Goal: Task Accomplishment & Management: Manage account settings

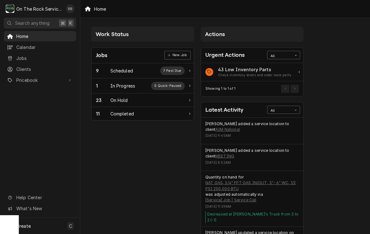
click at [142, 70] on div "9 Scheduled 7 Past Due" at bounding box center [140, 71] width 89 height 8
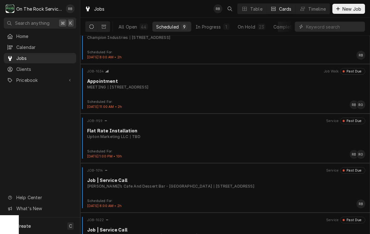
scroll to position [122, 0]
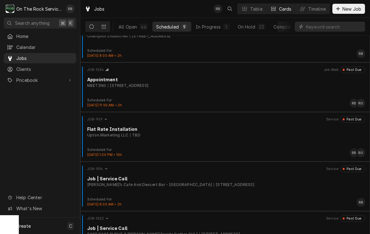
click at [267, 86] on div "MEETING 12 Berryblue Ct, Simpsonville, SC 29680" at bounding box center [226, 86] width 278 height 6
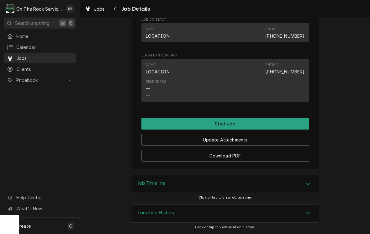
scroll to position [393, 0]
click at [272, 122] on button "Start Job" at bounding box center [226, 124] width 168 height 12
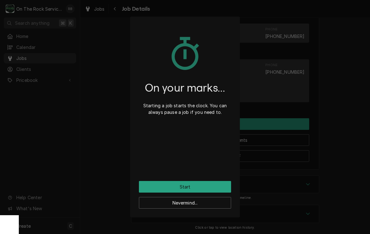
click at [215, 187] on button "Start" at bounding box center [185, 187] width 92 height 12
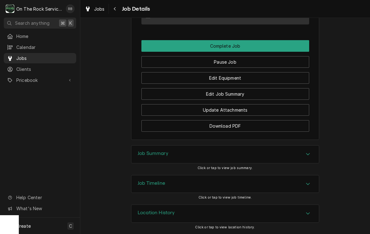
scroll to position [492, 0]
click at [267, 46] on button "Complete Job" at bounding box center [226, 46] width 168 height 12
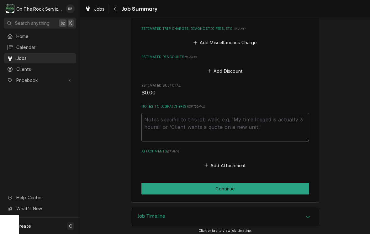
scroll to position [270, 0]
click at [249, 187] on button "Continue" at bounding box center [226, 189] width 168 height 12
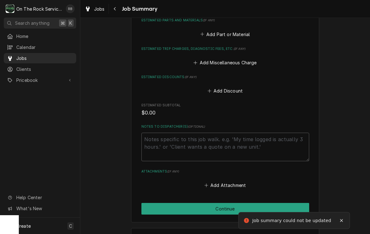
scroll to position [151, 0]
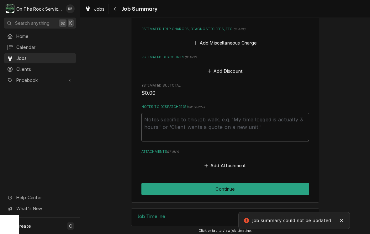
click at [248, 185] on button "Continue" at bounding box center [226, 189] width 168 height 12
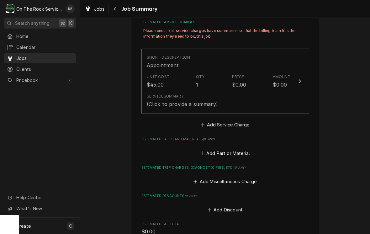
click at [302, 79] on div "Update Line Item" at bounding box center [300, 82] width 8 height 8
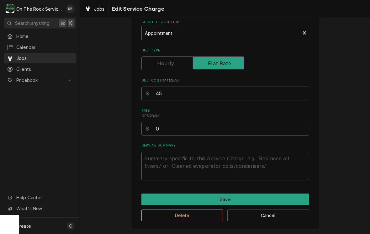
scroll to position [34, 0]
click at [237, 197] on button "Save" at bounding box center [226, 200] width 168 height 12
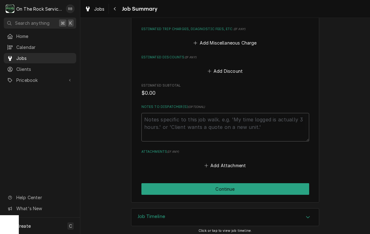
click at [261, 183] on button "Continue" at bounding box center [226, 189] width 168 height 12
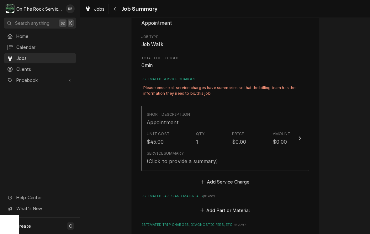
scroll to position [93, 0]
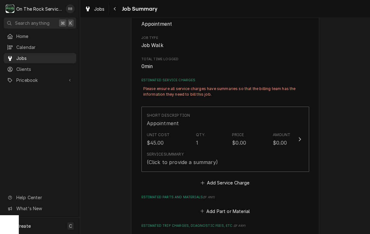
click at [302, 137] on div "Update Line Item" at bounding box center [300, 140] width 8 height 8
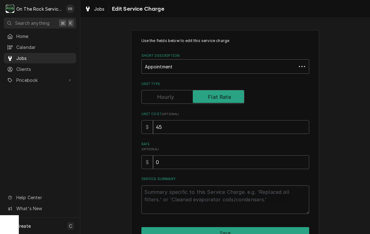
click at [174, 172] on div "Use the fields below to edit this service charge Short Description Appointment …" at bounding box center [226, 126] width 168 height 176
click at [182, 197] on textarea "Service Summary" at bounding box center [226, 200] width 168 height 29
type textarea "x"
type textarea "W"
type textarea "x"
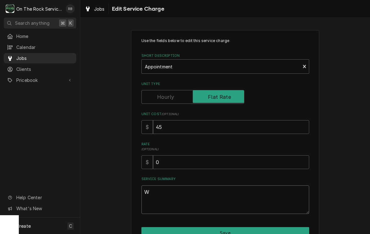
type textarea "We"
type textarea "x"
type textarea "Wen"
type textarea "x"
type textarea "Went"
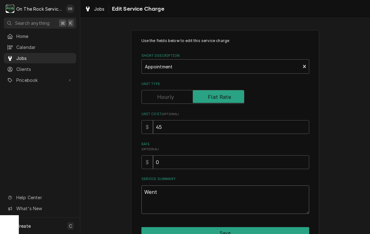
type textarea "x"
type textarea "Went"
type textarea "x"
type textarea "Went t"
type textarea "x"
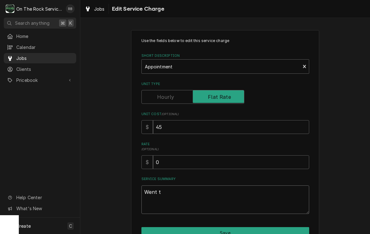
type textarea "Went to"
type textarea "x"
type textarea "Went to"
type textarea "x"
type textarea "Went to m"
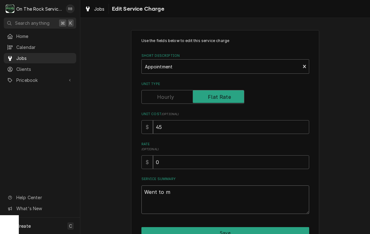
type textarea "x"
type textarea "Went to me"
type textarea "x"
type textarea "Went to mee"
type textarea "x"
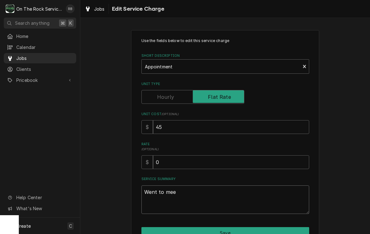
type textarea "Went to meet"
type textarea "x"
type textarea "Went to meeti"
type textarea "x"
type textarea "Went to meetin"
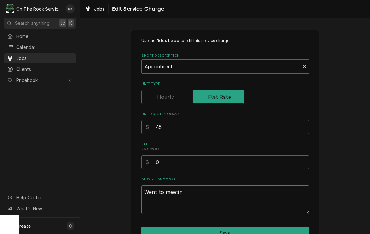
type textarea "x"
type textarea "Went to meeting"
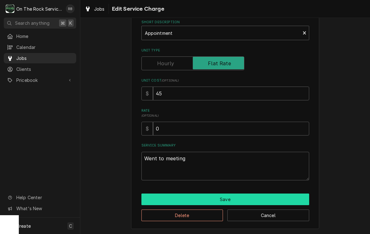
click at [288, 196] on button "Save" at bounding box center [226, 200] width 168 height 12
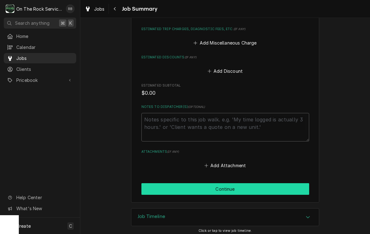
click at [284, 184] on button "Continue" at bounding box center [226, 189] width 168 height 12
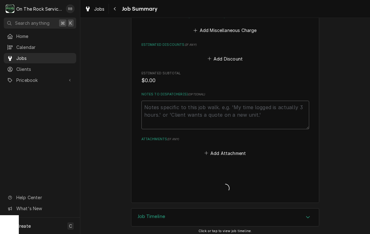
type textarea "x"
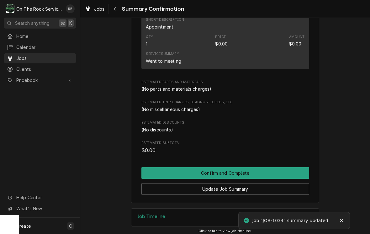
scroll to position [159, 0]
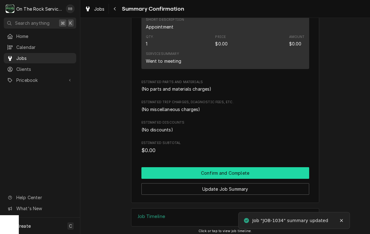
click at [285, 167] on button "Confirm and Complete" at bounding box center [226, 173] width 168 height 12
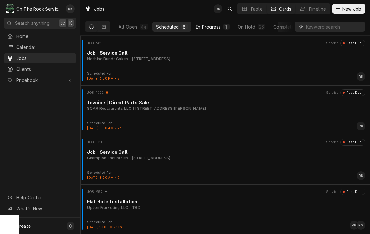
click at [218, 26] on div "In Progress" at bounding box center [208, 27] width 25 height 7
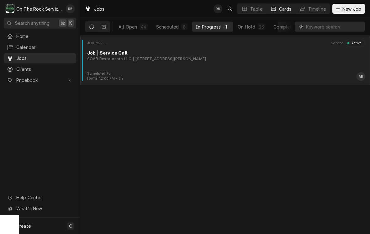
click at [200, 54] on div "Job | Service Call" at bounding box center [226, 53] width 278 height 7
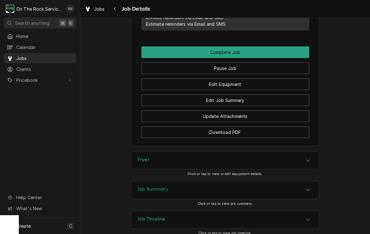
scroll to position [699, 0]
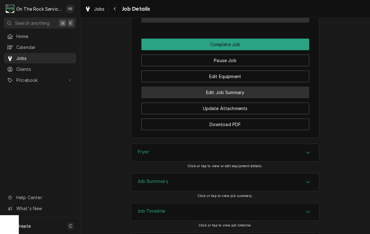
click at [271, 90] on button "Edit Job Summary" at bounding box center [226, 93] width 168 height 12
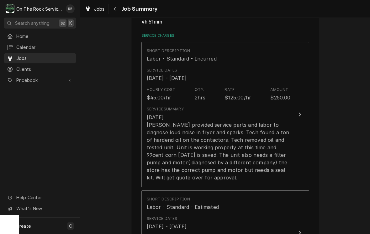
scroll to position [150, 0]
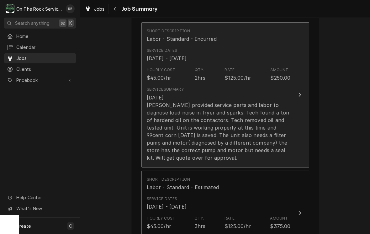
click at [300, 93] on icon "Update Line Item" at bounding box center [300, 95] width 3 height 4
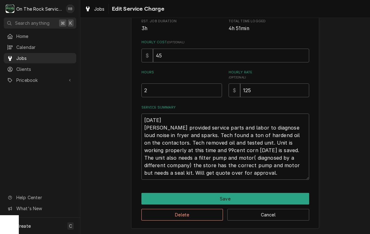
scroll to position [123, 0]
click at [277, 174] on textarea "7/31/2025 Ray provided service parts and labor to diagnose loud noise in fryer …" at bounding box center [226, 147] width 168 height 66
type textarea "x"
type textarea "7/31/2025 Ray provided service parts and labor to diagnose loud noise in fryer …"
type textarea "x"
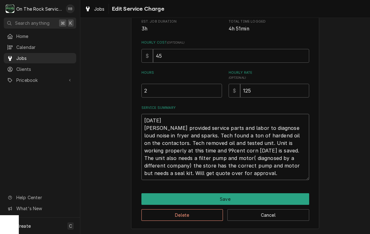
type textarea "7/31/2025 Ray provided service parts and labor to diagnose loud noise in fryer …"
type textarea "x"
type textarea "7/31/2025 Ray provided service parts and labor to diagnose loud noise in fryer …"
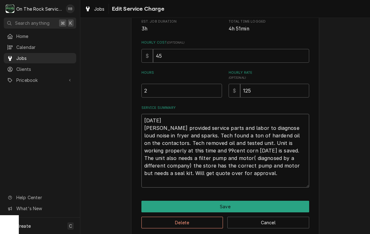
type textarea "x"
type textarea "7/31/2025 Ray provided service parts and labor to diagnose loud noise in fryer …"
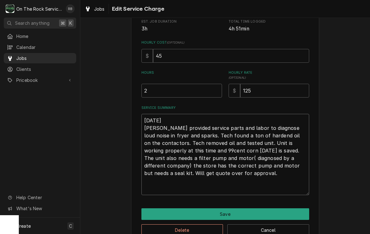
type textarea "x"
type textarea "7/31/2025 Ray provided service parts and labor to diagnose loud noise in fryer …"
type textarea "x"
type textarea "7/31/2025 Ray provided service parts and labor to diagnose loud noise in fryer …"
type textarea "x"
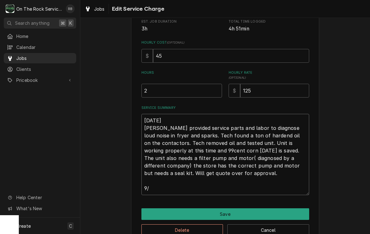
type textarea "7/31/2025 Ray provided service parts and labor to diagnose loud noise in fryer …"
type textarea "x"
type textarea "7/31/2025 Ray provided service parts and labor to diagnose loud noise in fryer …"
type textarea "x"
type textarea "7/31/2025 Ray provided service parts and labor to diagnose loud noise in fryer …"
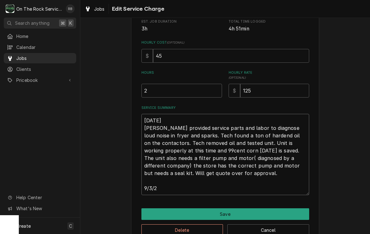
type textarea "x"
type textarea "7/31/2025 Ray provided service parts and labor to diagnose loud noise in fryer …"
type textarea "x"
type textarea "7/31/2025 Ray provided service parts and labor to diagnose loud noise in fryer …"
type textarea "x"
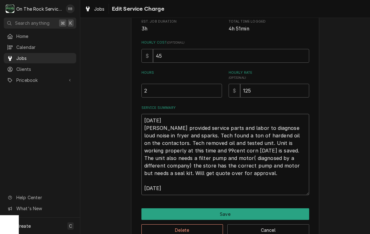
type textarea "7/31/2025 Ray provided service parts and labor to diagnose loud noise in fryer …"
type textarea "x"
type textarea "7/31/2025 Ray provided service parts and labor to diagnose loud noise in fryer …"
type textarea "x"
type textarea "7/31/2025 Ray provided service parts and labor to diagnose loud noise in fryer …"
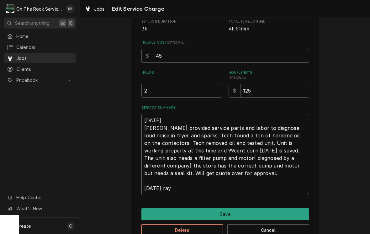
type textarea "x"
type textarea "7/31/2025 Ray provided service parts and labor to diagnose loud noise in fryer …"
type textarea "x"
type textarea "7/31/2025 Ray provided service parts and labor to diagnose loud noise in fryer …"
type textarea "x"
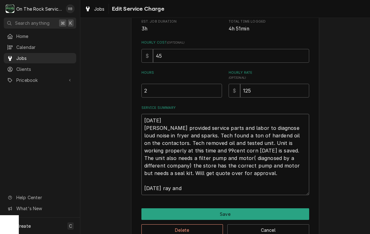
type textarea "7/31/2025 Ray provided service parts and labor to diagnose loud noise in fryer …"
type textarea "x"
type textarea "7/31/2025 Ray provided service parts and labor to diagnose loud noise in fryer …"
type textarea "x"
type textarea "7/31/2025 Ray provided service parts and labor to diagnose loud noise in fryer …"
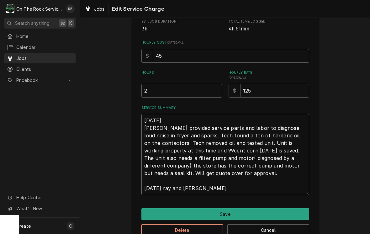
type textarea "x"
type textarea "7/31/2025 Ray provided service parts and labor to diagnose loud noise in fryer …"
type textarea "x"
type textarea "7/31/2025 Ray provided service parts and labor to diagnose loud noise in fryer …"
type textarea "x"
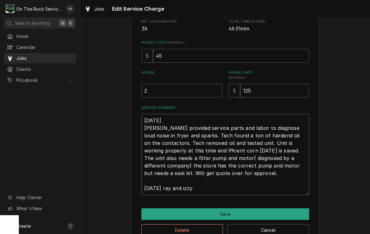
type textarea "7/31/2025 Ray provided service parts and labor to diagnose loud noise in fryer …"
type textarea "x"
type textarea "7/31/2025 Ray provided service parts and labor to diagnose loud noise in fryer …"
type textarea "x"
type textarea "7/31/2025 Ray provided service parts and labor to diagnose loud noise in fryer …"
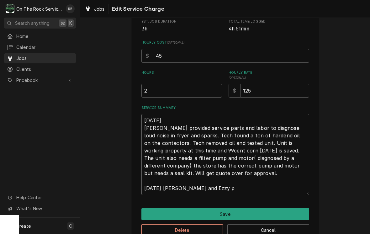
type textarea "x"
type textarea "7/31/2025 Ray provided service parts and labor to diagnose loud noise in fryer …"
type textarea "x"
type textarea "7/31/2025 Ray provided service parts and labor to diagnose loud noise in fryer …"
type textarea "x"
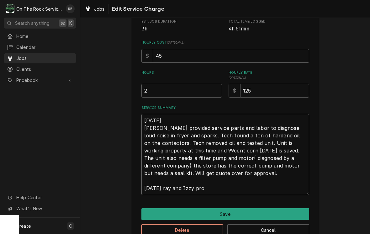
type textarea "7/31/2025 Ray provided service parts and labor to diagnose loud noise in fryer …"
type textarea "x"
type textarea "7/31/2025 Ray provided service parts and labor to diagnose loud noise in fryer …"
type textarea "x"
type textarea "7/31/2025 Ray provided service parts and labor to diagnose loud noise in fryer …"
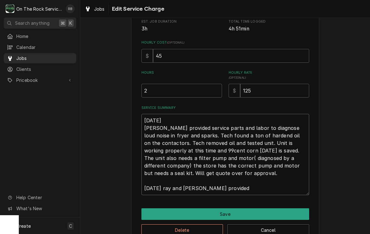
type textarea "x"
type textarea "7/31/2025 Ray provided service parts and labor to diagnose loud noise in fryer …"
type textarea "x"
type textarea "7/31/2025 Ray provided service parts and labor to diagnose loud noise in fryer …"
type textarea "x"
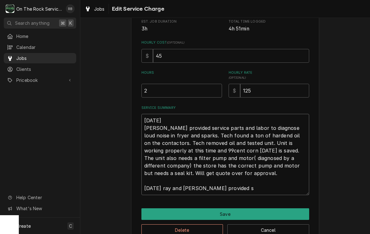
type textarea "7/31/2025 Ray provided service parts and labor to diagnose loud noise in fryer …"
type textarea "x"
type textarea "7/31/2025 Ray provided service parts and labor to diagnose loud noise in fryer …"
type textarea "x"
type textarea "7/31/2025 Ray provided service parts and labor to diagnose loud noise in fryer …"
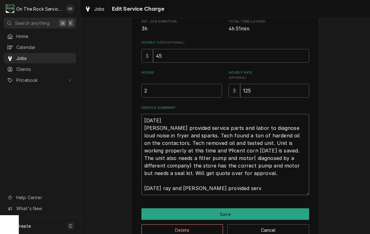
type textarea "x"
type textarea "7/31/2025 Ray provided service parts and labor to diagnose loud noise in fryer …"
type textarea "x"
type textarea "7/31/2025 Ray provided service parts and labor to diagnose loud noise in fryer …"
type textarea "x"
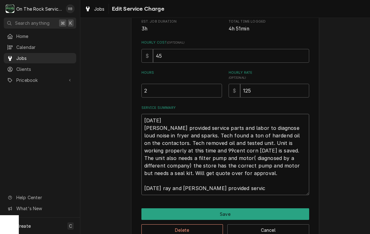
type textarea "7/31/2025 Ray provided service parts and labor to diagnose loud noise in fryer …"
type textarea "x"
type textarea "7/31/2025 Ray provided service parts and labor to diagnose loud noise in fryer …"
type textarea "x"
type textarea "7/31/2025 Ray provided service parts and labor to diagnose loud noise in fryer …"
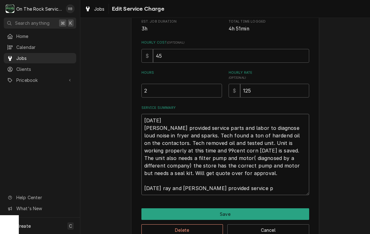
type textarea "x"
type textarea "7/31/2025 Ray provided service parts and labor to diagnose loud noise in fryer …"
type textarea "x"
type textarea "7/31/2025 Ray provided service parts and labor to diagnose loud noise in fryer …"
type textarea "x"
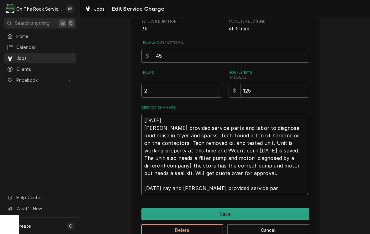
type textarea "7/31/2025 Ray provided service parts and labor to diagnose loud noise in fryer …"
type textarea "x"
type textarea "7/31/2025 Ray provided service parts and labor to diagnose loud noise in fryer …"
type textarea "x"
type textarea "7/31/2025 Ray provided service parts and labor to diagnose loud noise in fryer …"
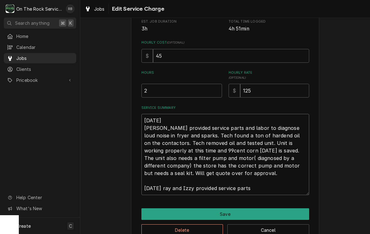
type textarea "x"
type textarea "7/31/2025 Ray provided service parts and labor to diagnose loud noise in fryer …"
type textarea "x"
type textarea "7/31/2025 Ray provided service parts and labor to diagnose loud noise in fryer …"
type textarea "x"
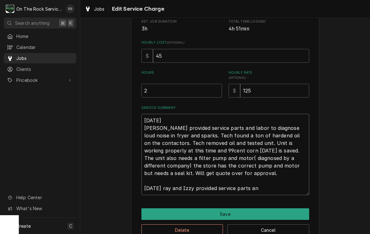
type textarea "7/31/2025 Ray provided service parts and labor to diagnose loud noise in fryer …"
type textarea "x"
type textarea "7/31/2025 Ray provided service parts and labor to diagnose loud noise in fryer …"
type textarea "x"
type textarea "7/31/2025 Ray provided service parts and labor to diagnose loud noise in fryer …"
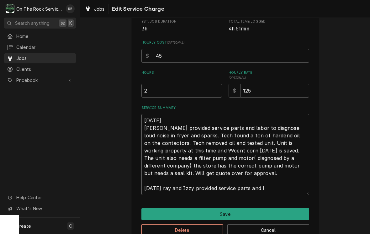
type textarea "x"
type textarea "7/31/2025 Ray provided service parts and labor to diagnose loud noise in fryer …"
type textarea "x"
type textarea "7/31/2025 Ray provided service parts and labor to diagnose loud noise in fryer …"
type textarea "x"
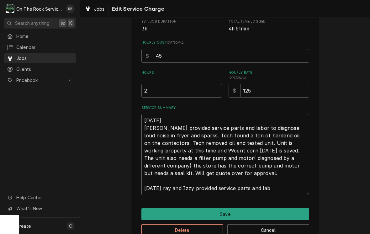
type textarea "7/31/2025 Ray provided service parts and labor to diagnose loud noise in fryer …"
type textarea "x"
type textarea "7/31/2025 Ray provided service parts and labor to diagnose loud noise in fryer …"
type textarea "x"
type textarea "7/31/2025 Ray provided service parts and labor to diagnose loud noise in fryer …"
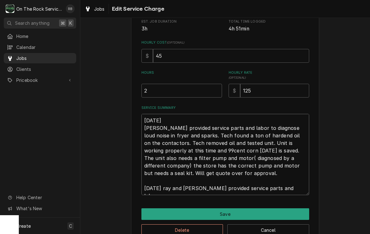
type textarea "x"
type textarea "7/31/2025 Ray provided service parts and labor to diagnose loud noise in fryer …"
type textarea "x"
type textarea "7/31/2025 Ray provided service parts and labor to diagnose loud noise in fryer …"
type textarea "x"
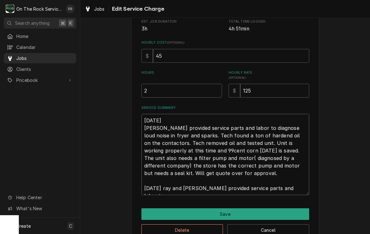
type textarea "7/31/2025 Ray provided service parts and labor to diagnose loud noise in fryer …"
type textarea "x"
type textarea "7/31/2025 Ray provided service parts and labor to diagnose loud noise in fryer …"
type textarea "x"
type textarea "7/31/2025 Ray provided service parts and labor to diagnose loud noise in fryer …"
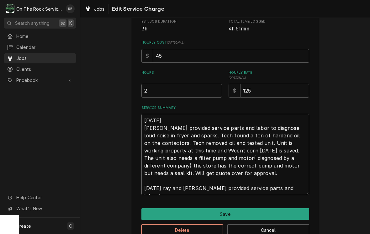
type textarea "x"
type textarea "7/31/2025 Ray provided service parts and labor to diagnose loud noise in fryer …"
type textarea "x"
type textarea "7/31/2025 Ray provided service parts and labor to diagnose loud noise in fryer …"
type textarea "x"
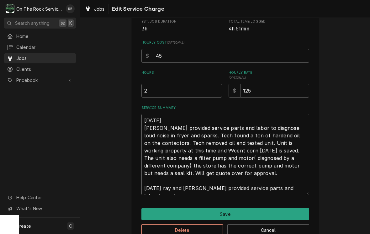
type textarea "7/31/2025 Ray provided service parts and labor to diagnose loud noise in fryer …"
type textarea "x"
type textarea "7/31/2025 Ray provided service parts and labor to diagnose loud noise in fryer …"
type textarea "x"
type textarea "7/31/2025 Ray provided service parts and labor to diagnose loud noise in fryer …"
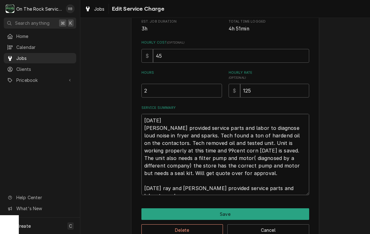
type textarea "x"
type textarea "7/31/2025 Ray provided service parts and labor to diagnose loud noise in fryer …"
type textarea "x"
type textarea "7/31/2025 Ray provided service parts and labor to diagnose loud noise in fryer …"
type textarea "x"
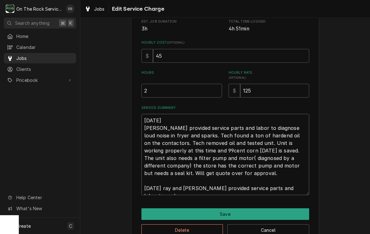
type textarea "7/31/2025 Ray provided service parts and labor to diagnose loud noise in fryer …"
type textarea "x"
type textarea "7/31/2025 Ray provided service parts and labor to diagnose loud noise in fryer …"
type textarea "x"
type textarea "7/31/2025 Ray provided service parts and labor to diagnose loud noise in fryer …"
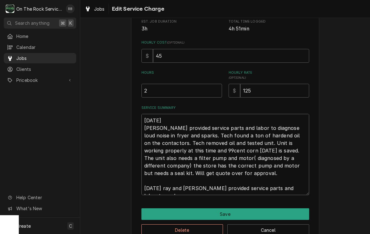
type textarea "x"
type textarea "7/31/2025 Ray provided service parts and labor to diagnose loud noise in fryer …"
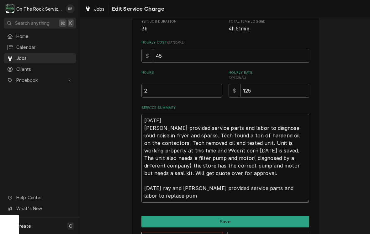
type textarea "x"
type textarea "7/31/2025 Ray provided service parts and labor to diagnose loud noise in fryer …"
type textarea "x"
type textarea "7/31/2025 Ray provided service parts and labor to diagnose loud noise in fryer …"
type textarea "x"
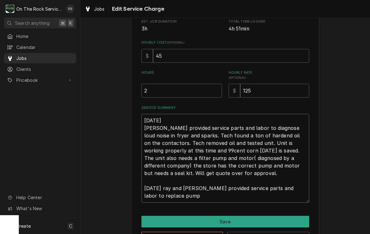
type textarea "7/31/2025 Ray provided service parts and labor to diagnose loud noise in fryer …"
type textarea "x"
type textarea "7/31/2025 Ray provided service parts and labor to diagnose loud noise in fryer …"
type textarea "x"
type textarea "7/31/2025 Ray provided service parts and labor to diagnose loud noise in fryer …"
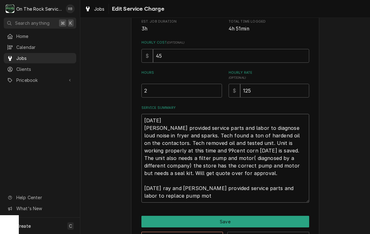
type textarea "x"
type textarea "7/31/2025 Ray provided service parts and labor to diagnose loud noise in fryer …"
type textarea "x"
type textarea "7/31/2025 Ray provided service parts and labor to diagnose loud noise in fryer …"
type textarea "x"
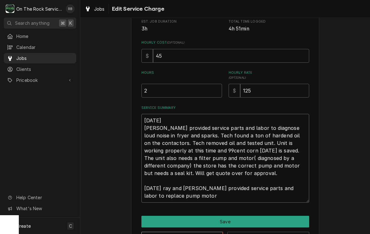
type textarea "7/31/2025 Ray provided service parts and labor to diagnose loud noise in fryer …"
click at [161, 197] on textarea "7/31/2025 Ray provided service parts and labor to diagnose loud noise in fryer …" at bounding box center [226, 158] width 168 height 89
type textarea "x"
type textarea "7/31/2025 Ray provided service parts and labor to diagnose loud noise in fryer …"
type textarea "x"
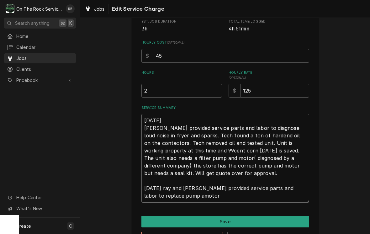
type textarea "7/31/2025 Ray provided service parts and labor to diagnose loud noise in fryer …"
type textarea "x"
type textarea "7/31/2025 Ray provided service parts and labor to diagnose loud noise in fryer …"
type textarea "x"
type textarea "7/31/2025 Ray provided service parts and labor to diagnose loud noise in fryer …"
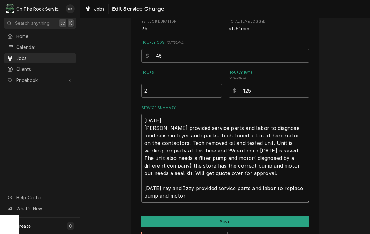
click at [202, 197] on textarea "7/31/2025 Ray provided service parts and labor to diagnose loud noise in fryer …" at bounding box center [226, 158] width 168 height 89
type textarea "x"
type textarea "7/31/2025 Ray provided service parts and labor to diagnose loud noise in fryer …"
type textarea "x"
type textarea "7/31/2025 Ray provided service parts and labor to diagnose loud noise in fryer …"
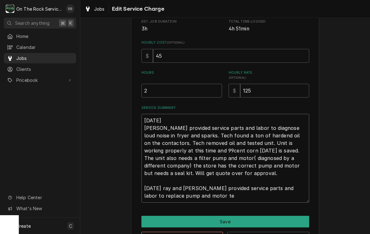
type textarea "x"
type textarea "7/31/2025 Ray provided service parts and labor to diagnose loud noise in fryer …"
type textarea "x"
type textarea "7/31/2025 Ray provided service parts and labor to diagnose loud noise in fryer …"
type textarea "x"
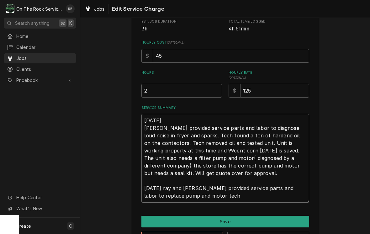
type textarea "7/31/2025 Ray provided service parts and labor to diagnose loud noise in fryer …"
type textarea "x"
type textarea "7/31/2025 Ray provided service parts and labor to diagnose loud noise in fryer …"
type textarea "x"
type textarea "7/31/2025 Ray provided service parts and labor to diagnose loud noise in fryer …"
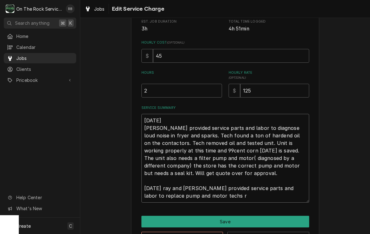
type textarea "x"
type textarea "7/31/2025 Ray provided service parts and labor to diagnose loud noise in fryer …"
type textarea "x"
type textarea "7/31/2025 Ray provided service parts and labor to diagnose loud noise in fryer …"
type textarea "x"
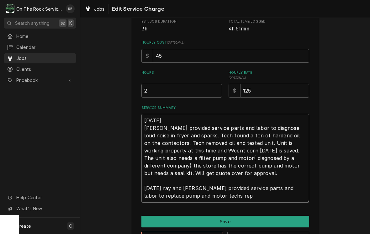
type textarea "7/31/2025 Ray provided service parts and labor to diagnose loud noise in fryer …"
type textarea "x"
type textarea "7/31/2025 Ray provided service parts and labor to diagnose loud noise in fryer …"
type textarea "x"
type textarea "7/31/2025 Ray provided service parts and labor to diagnose loud noise in fryer …"
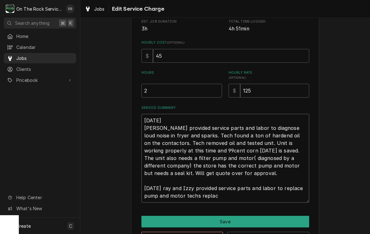
type textarea "x"
type textarea "7/31/2025 Ray provided service parts and labor to diagnose loud noise in fryer …"
type textarea "x"
type textarea "7/31/2025 Ray provided service parts and labor to diagnose loud noise in fryer …"
type textarea "x"
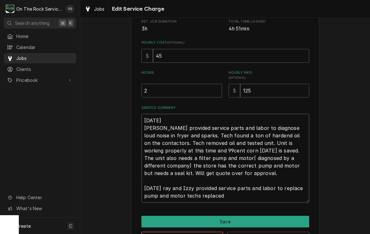
type textarea "7/31/2025 Ray provided service parts and labor to diagnose loud noise in fryer …"
type textarea "x"
type textarea "7/31/2025 Ray provided service parts and labor to diagnose loud noise in fryer …"
type textarea "x"
type textarea "7/31/2025 Ray provided service parts and labor to diagnose loud noise in fryer …"
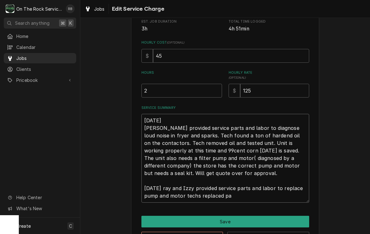
type textarea "x"
type textarea "7/31/2025 Ray provided service parts and labor to diagnose loud noise in fryer …"
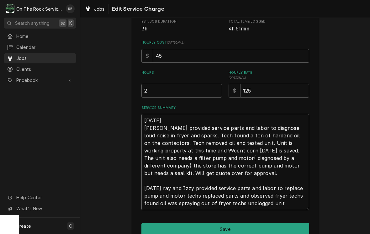
click at [282, 193] on textarea "7/31/2025 Ray provided service parts and labor to diagnose loud noise in fryer …" at bounding box center [226, 162] width 168 height 96
click at [280, 204] on textarea "7/31/2025 Ray provided service parts and labor to diagnose loud noise in fryer …" at bounding box center [226, 162] width 168 height 96
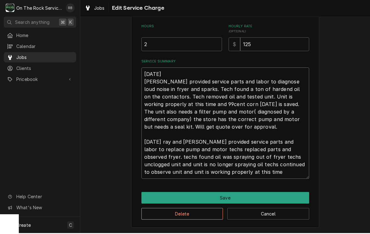
scroll to position [168, 0]
click at [166, 143] on textarea "7/31/2025 Ray provided service parts and labor to diagnose loud noise in fryer …" at bounding box center [226, 124] width 168 height 111
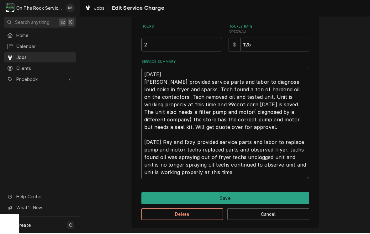
click at [226, 172] on textarea "7/31/2025 Ray provided service parts and labor to diagnose loud noise in fryer …" at bounding box center [226, 124] width 168 height 111
click at [292, 163] on textarea "7/31/2025 Ray provided service parts and labor to diagnose loud noise in fryer …" at bounding box center [226, 124] width 168 height 111
click at [255, 170] on textarea "7/31/2025 Ray provided service parts and labor to diagnose loud noise in fryer …" at bounding box center [226, 124] width 168 height 111
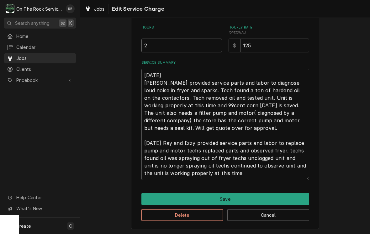
click at [207, 45] on input "2" at bounding box center [182, 46] width 81 height 14
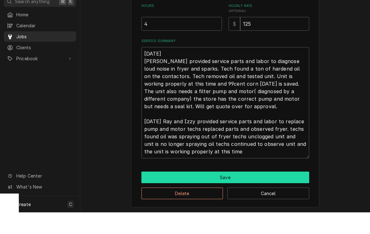
click at [288, 193] on button "Save" at bounding box center [226, 199] width 168 height 12
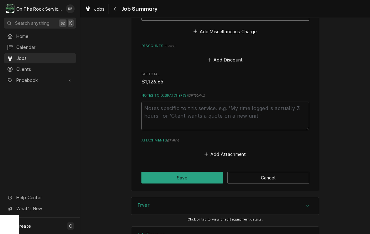
scroll to position [688, 0]
click at [205, 172] on button "Save" at bounding box center [183, 178] width 82 height 12
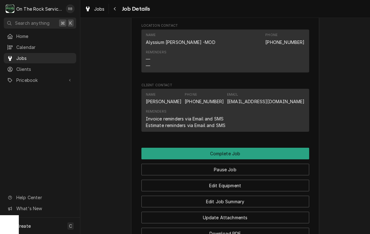
scroll to position [599, 0]
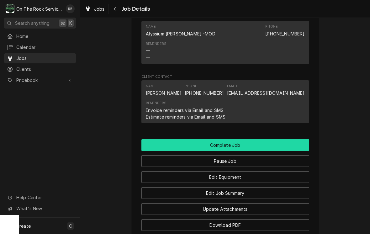
click at [298, 143] on button "Complete Job" at bounding box center [226, 145] width 168 height 12
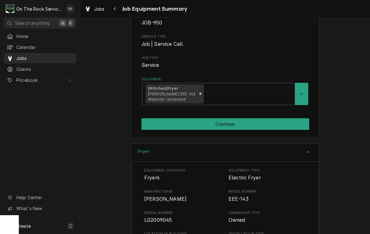
scroll to position [51, 0]
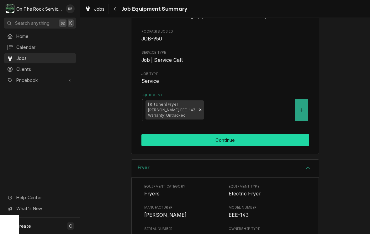
click at [299, 136] on button "Continue" at bounding box center [226, 140] width 168 height 12
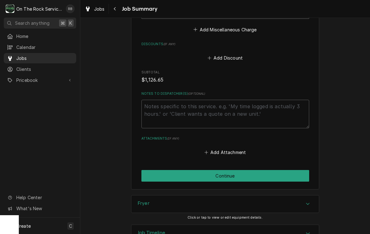
scroll to position [688, 0]
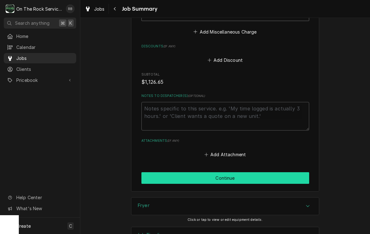
click at [292, 172] on button "Continue" at bounding box center [226, 178] width 168 height 12
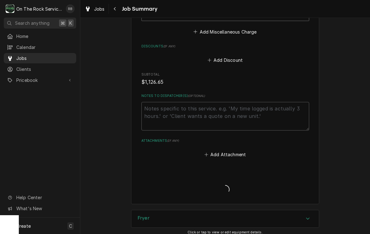
type textarea "x"
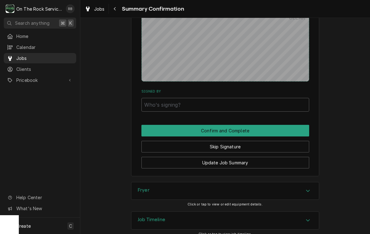
scroll to position [628, 0]
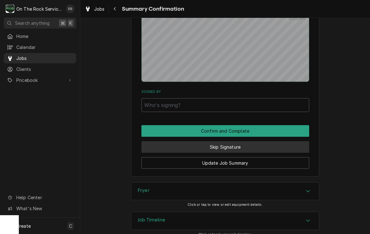
click at [297, 141] on button "Skip Signature" at bounding box center [226, 147] width 168 height 12
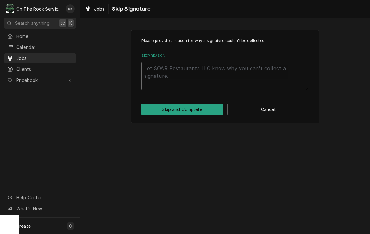
click at [247, 76] on textarea "Skip Reason" at bounding box center [226, 76] width 168 height 29
type textarea "x"
type textarea "N"
type textarea "x"
type textarea "No"
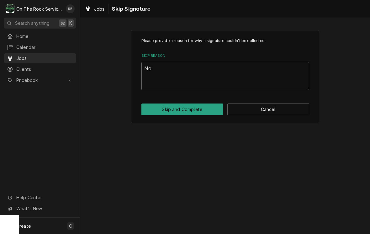
type textarea "x"
type textarea "Not"
type textarea "x"
type textarea "Not"
type textarea "x"
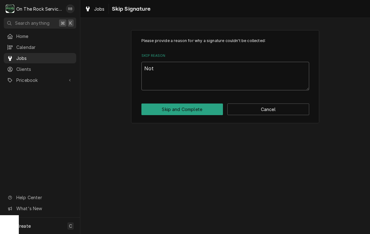
type textarea "Not n"
type textarea "x"
type textarea "Not ne"
type textarea "x"
type textarea "Not nee"
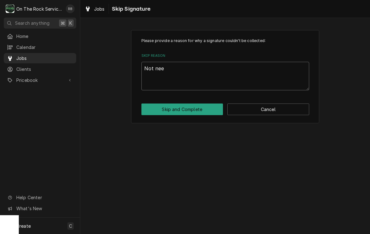
type textarea "x"
type textarea "Not need"
type textarea "x"
type textarea "Not neede"
type textarea "x"
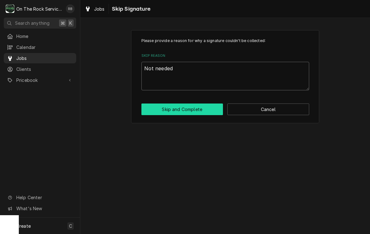
type textarea "Not needed"
click at [190, 105] on button "Skip and Complete" at bounding box center [183, 110] width 82 height 12
type textarea "x"
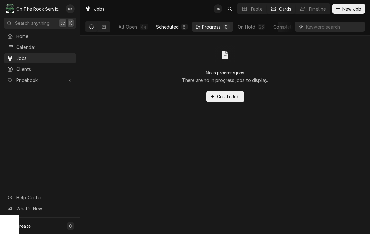
click at [177, 22] on button "Scheduled 8" at bounding box center [172, 27] width 39 height 10
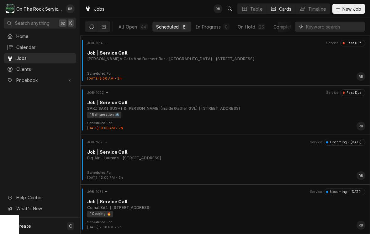
scroll to position [198, 0]
